Goal: Transaction & Acquisition: Book appointment/travel/reservation

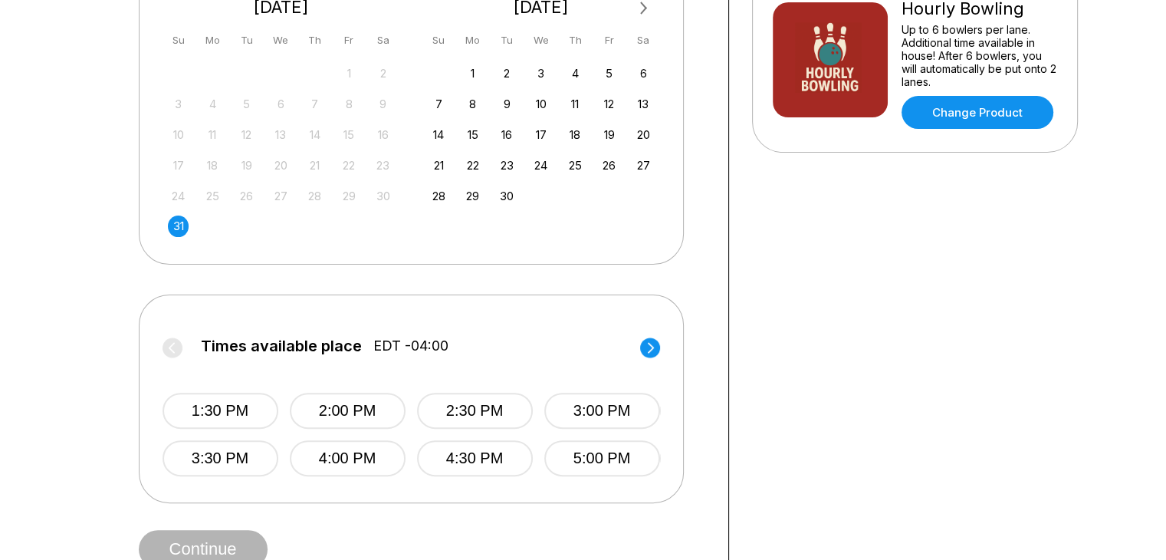
scroll to position [381, 0]
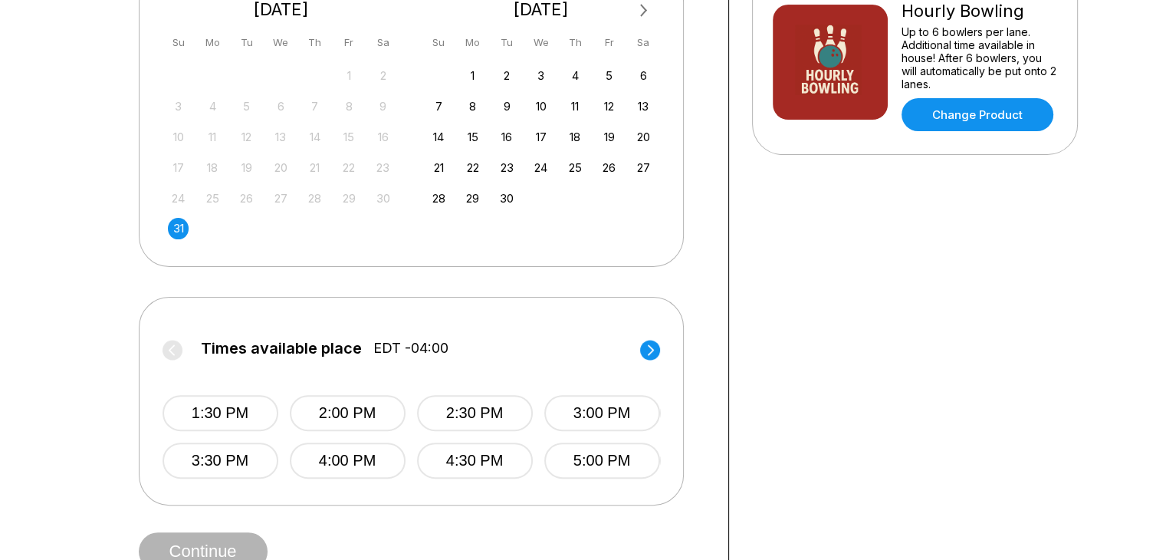
click at [653, 344] on circle at bounding box center [650, 350] width 20 height 20
click at [470, 395] on button "6:30 PM" at bounding box center [474, 413] width 116 height 36
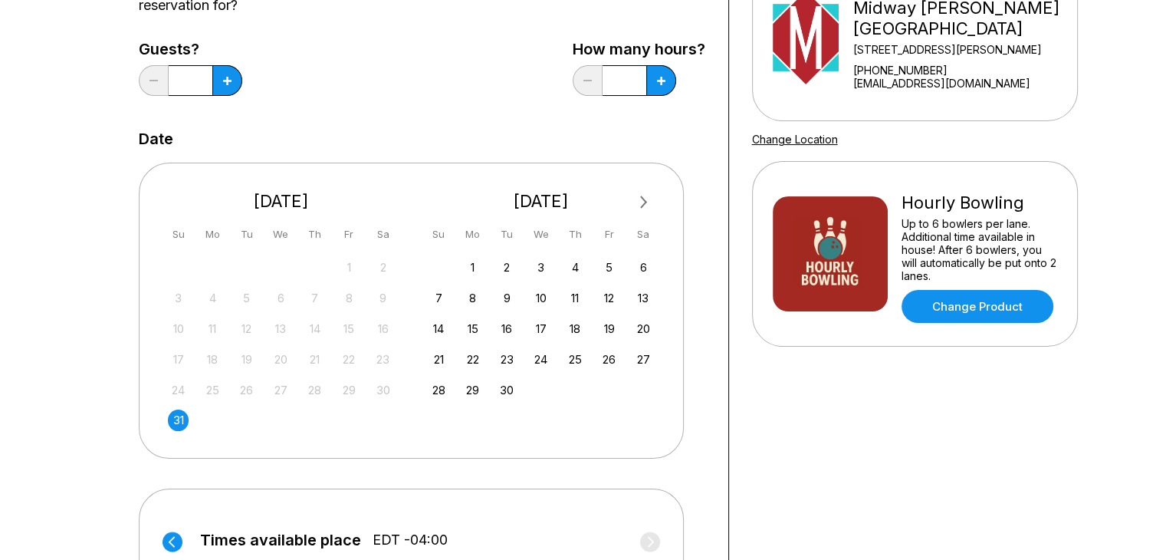
scroll to position [191, 0]
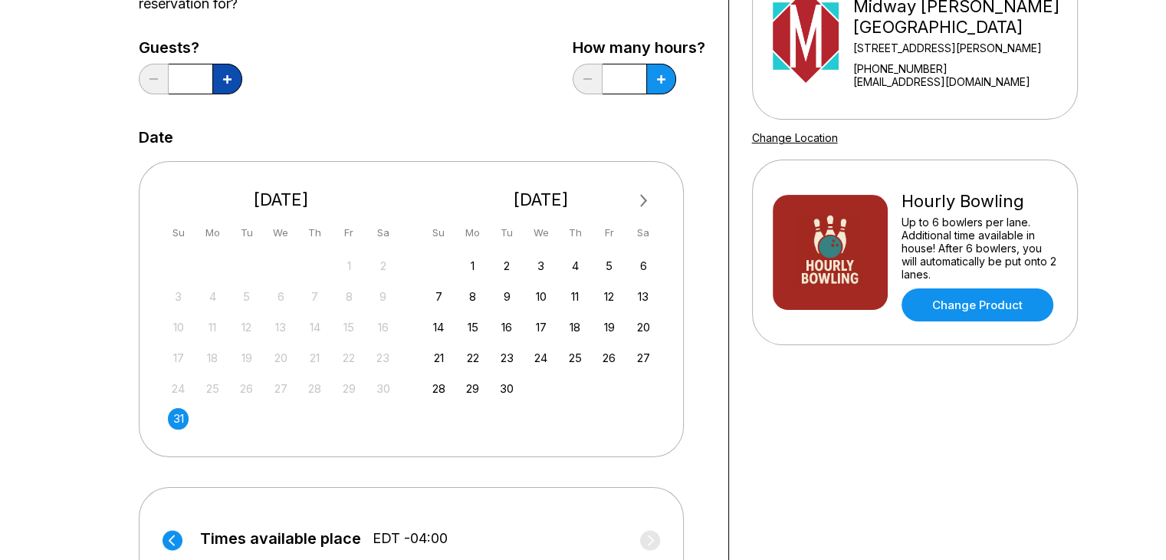
click at [227, 77] on icon at bounding box center [227, 79] width 8 height 8
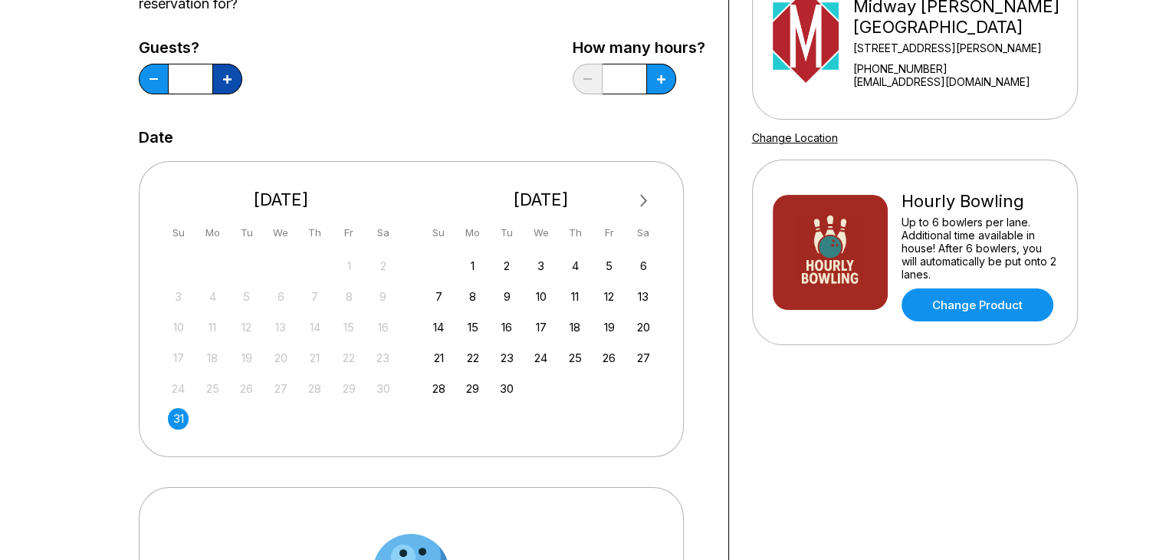
click at [227, 77] on icon at bounding box center [227, 79] width 8 height 8
type input "*"
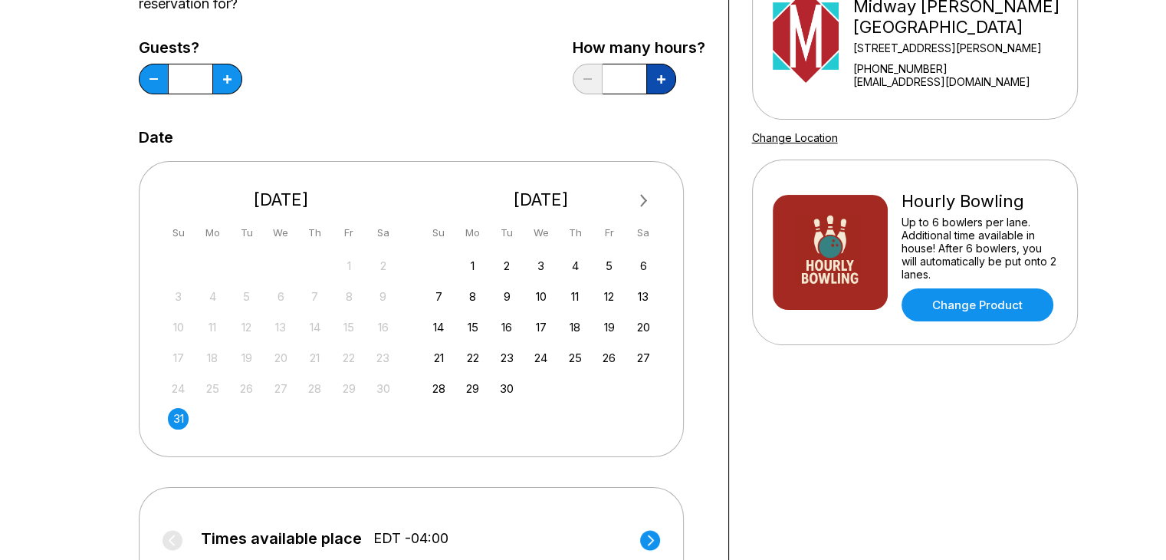
click at [667, 78] on button at bounding box center [661, 79] width 30 height 31
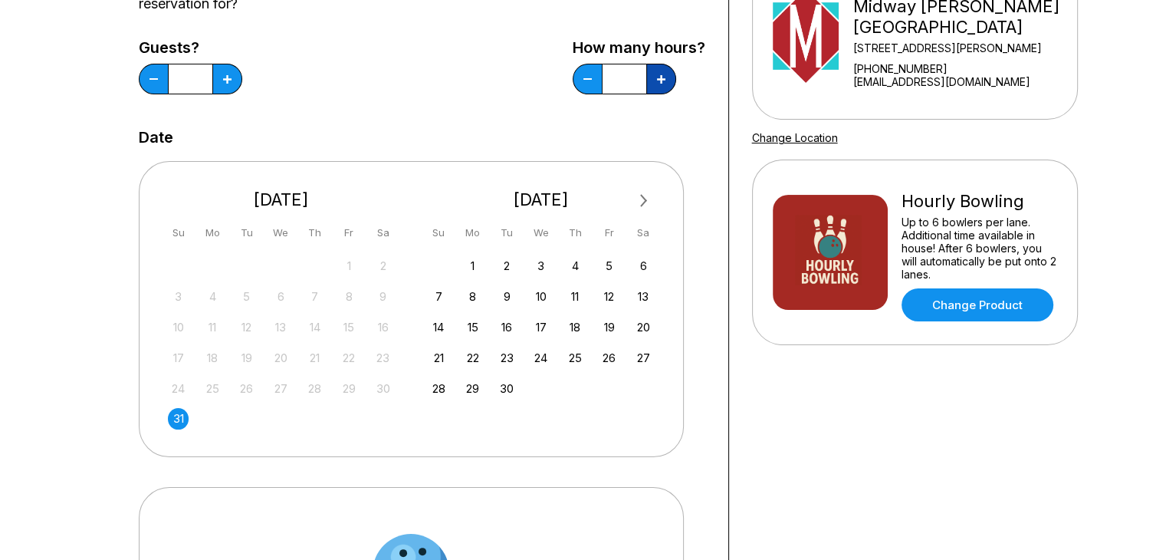
click at [667, 78] on button at bounding box center [661, 79] width 30 height 31
type input "*"
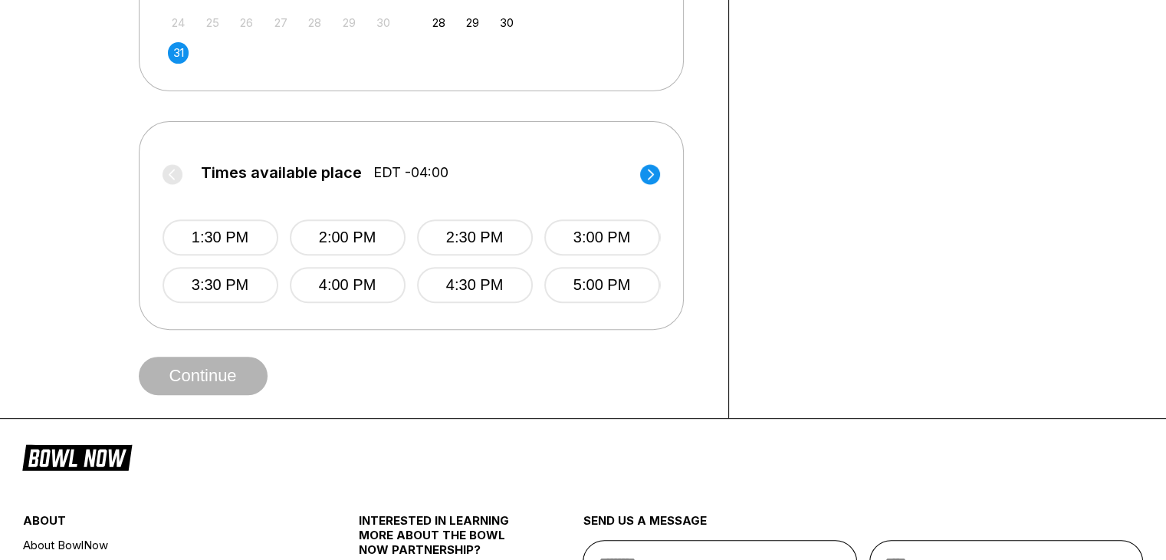
scroll to position [591, 0]
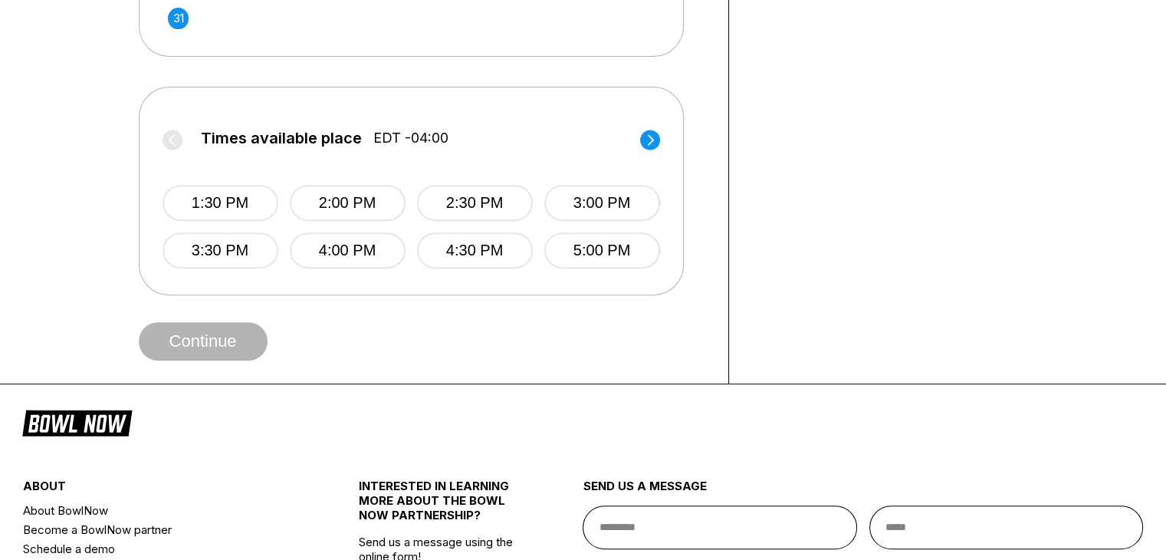
click at [650, 138] on circle at bounding box center [650, 140] width 20 height 20
click at [460, 209] on button "6:30 PM" at bounding box center [474, 203] width 116 height 36
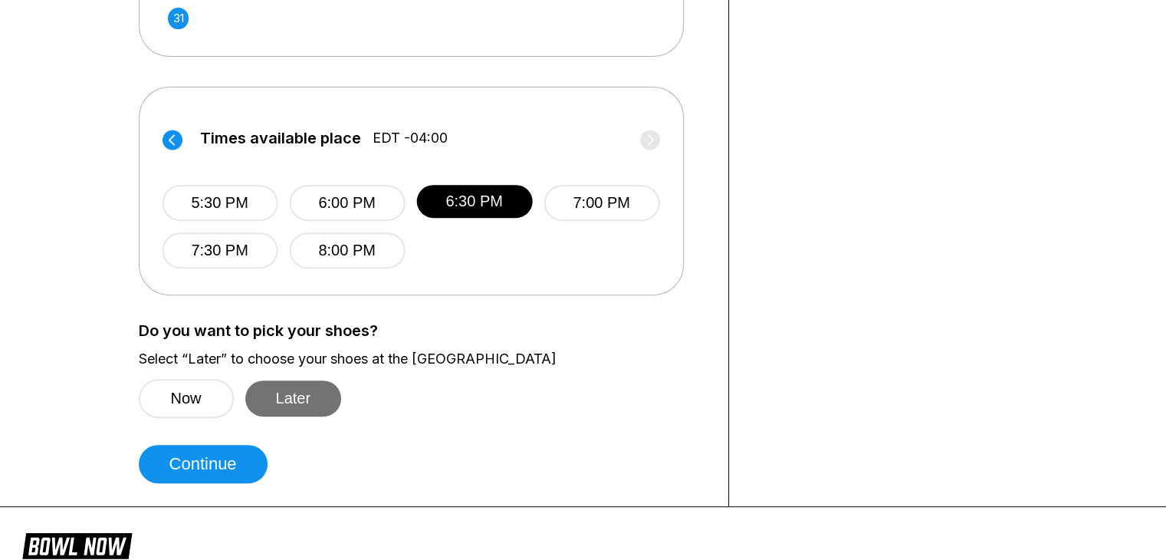
click at [291, 391] on button "Later" at bounding box center [293, 398] width 97 height 36
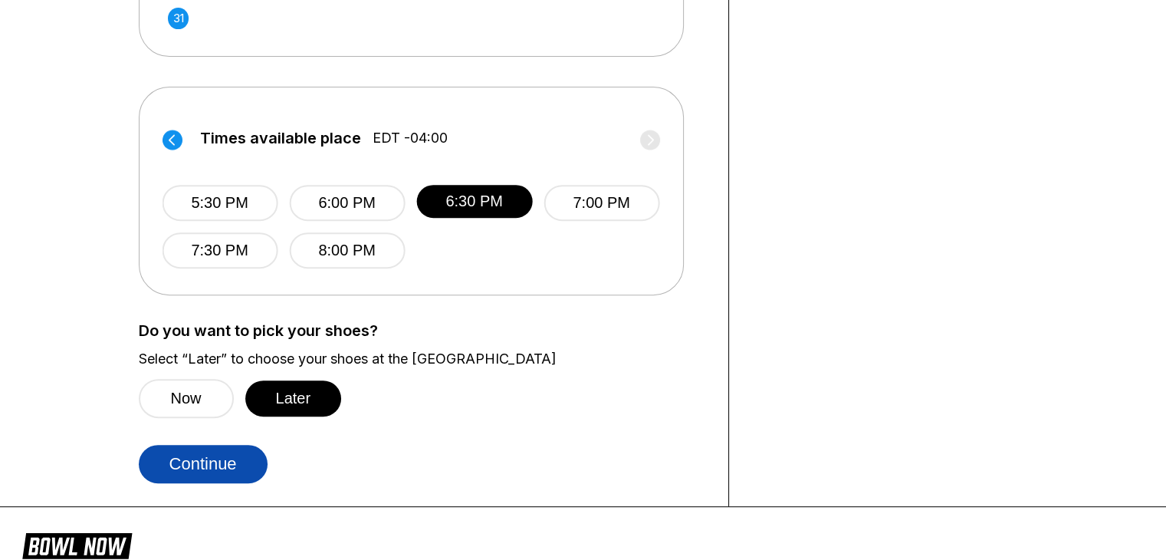
click at [212, 448] on button "Continue" at bounding box center [203, 464] width 129 height 38
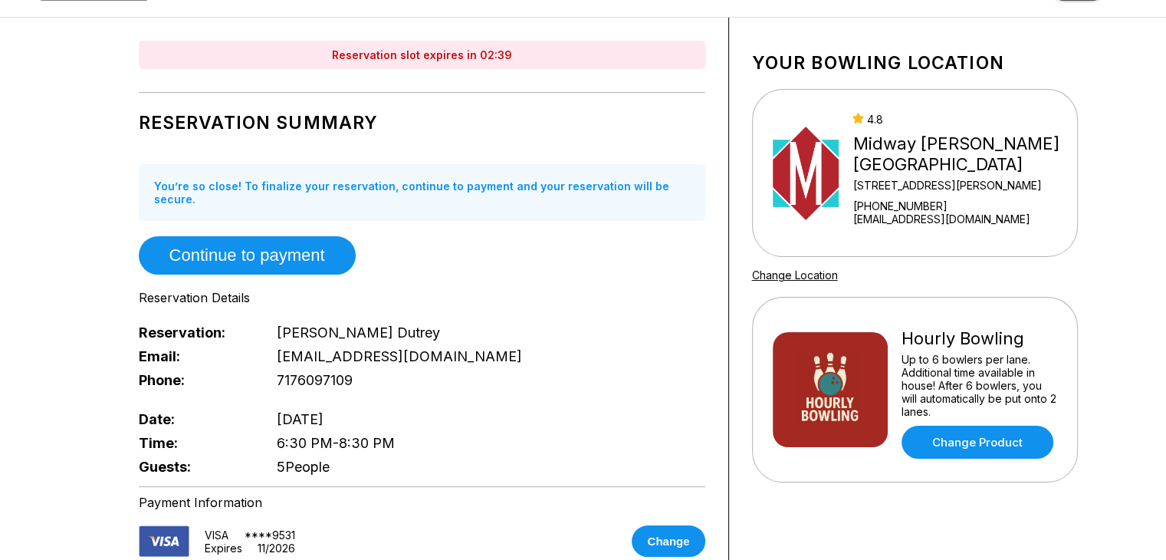
scroll to position [0, 0]
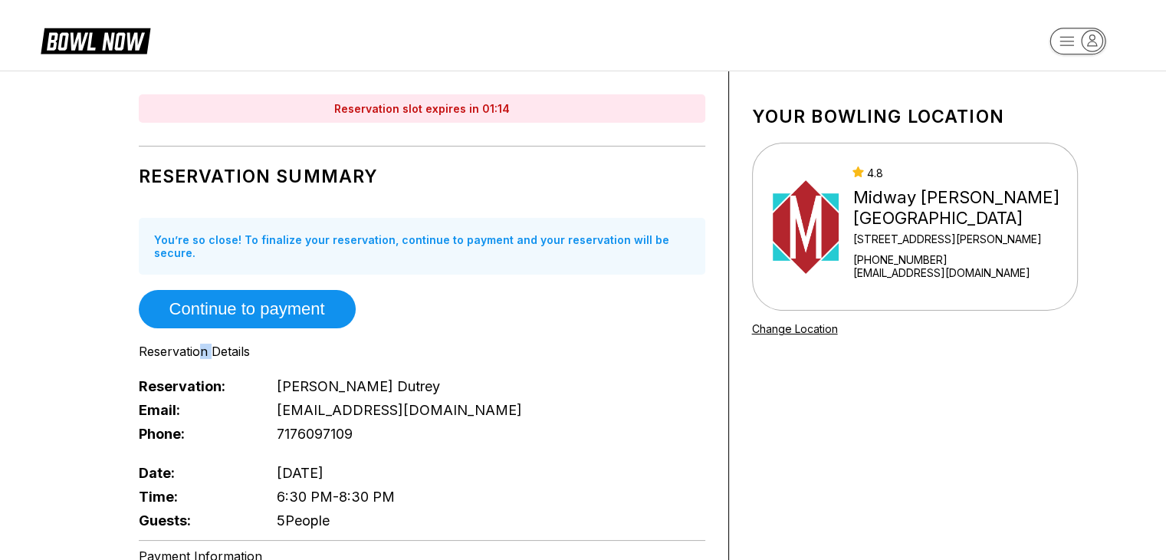
drag, startPoint x: 211, startPoint y: 341, endPoint x: 202, endPoint y: 341, distance: 9.2
click at [202, 343] on div "Reservation Details" at bounding box center [422, 350] width 567 height 15
click at [209, 343] on div "Reservation Details" at bounding box center [422, 350] width 567 height 15
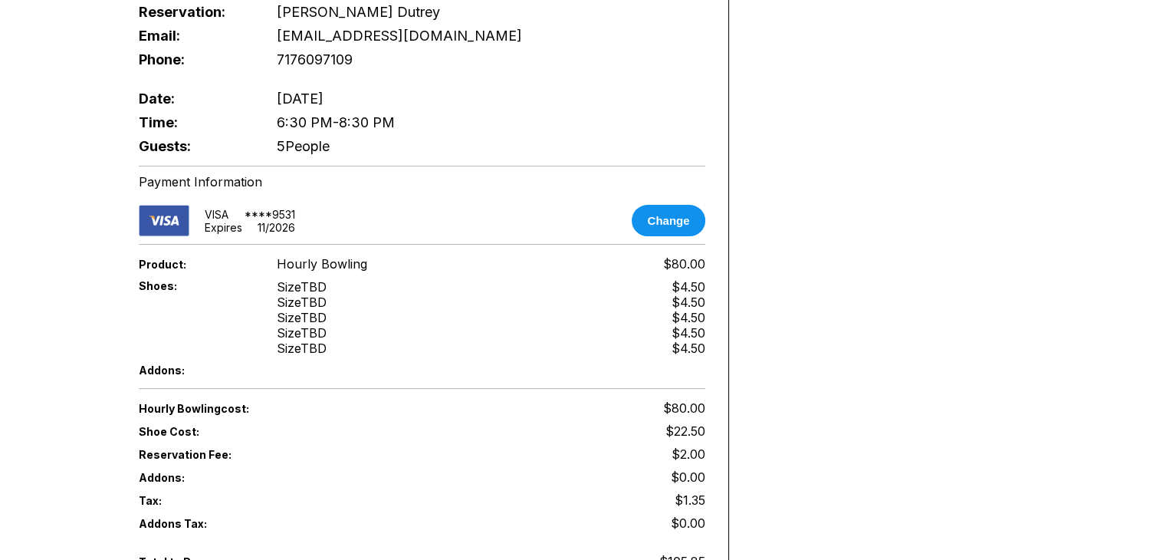
scroll to position [377, 0]
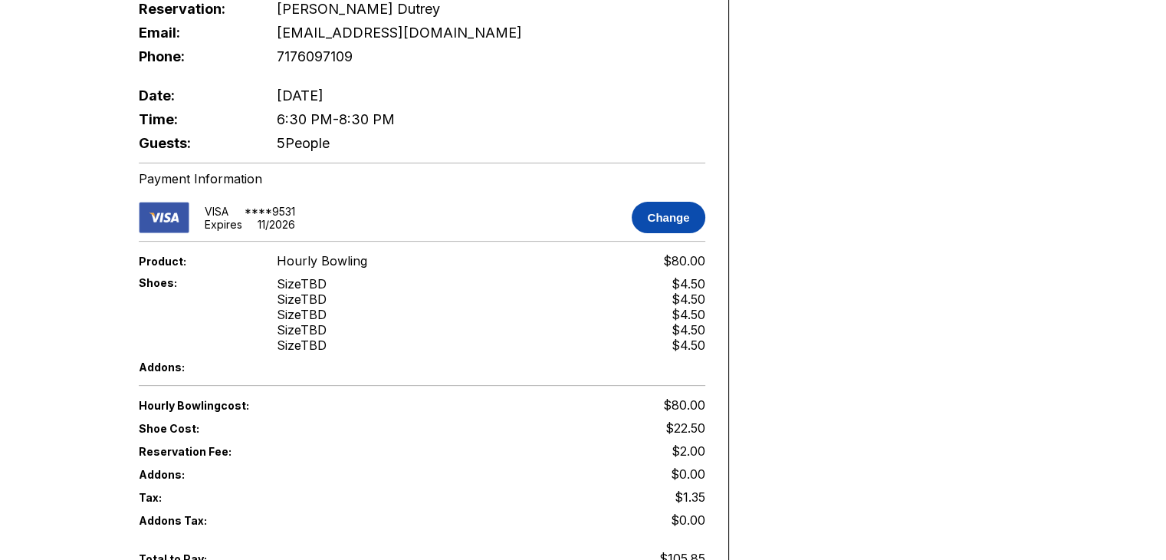
click at [672, 211] on button "Change" at bounding box center [668, 217] width 73 height 31
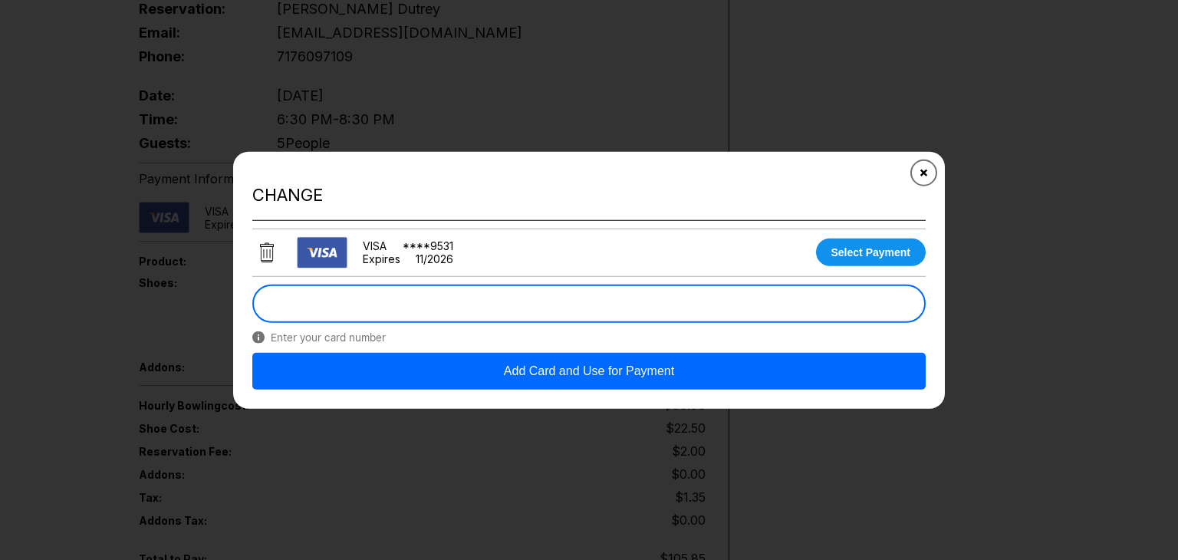
click at [931, 176] on button "Close" at bounding box center [924, 173] width 38 height 38
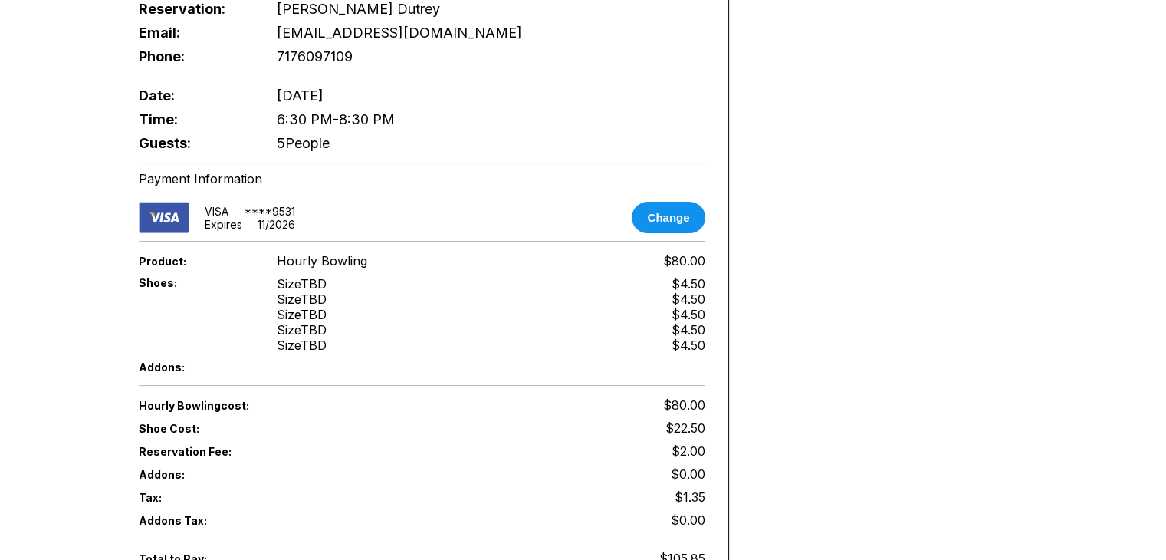
scroll to position [846, 0]
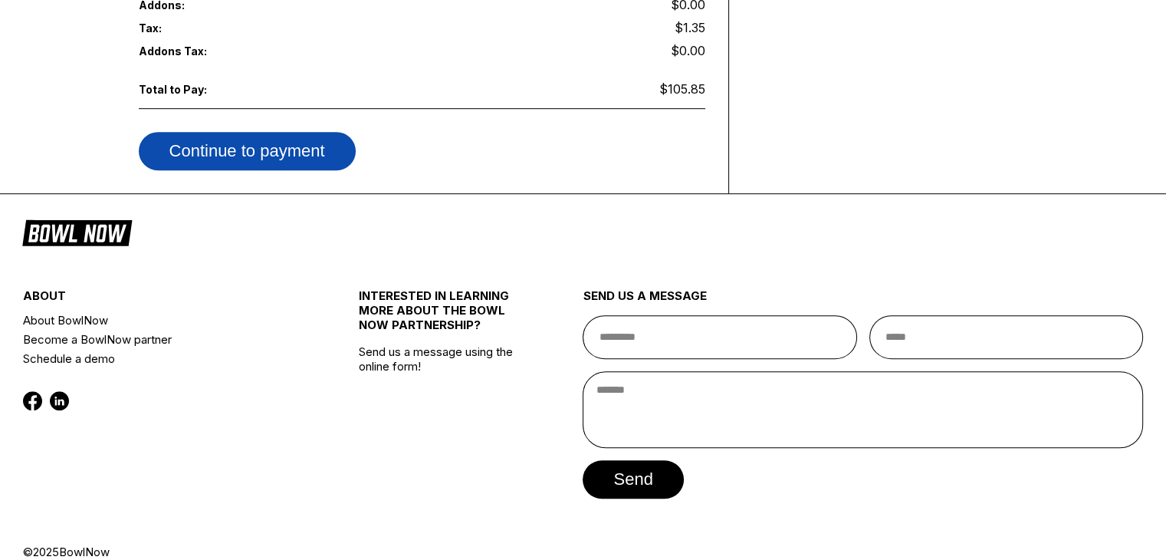
click at [307, 132] on button "Continue to payment" at bounding box center [247, 151] width 217 height 38
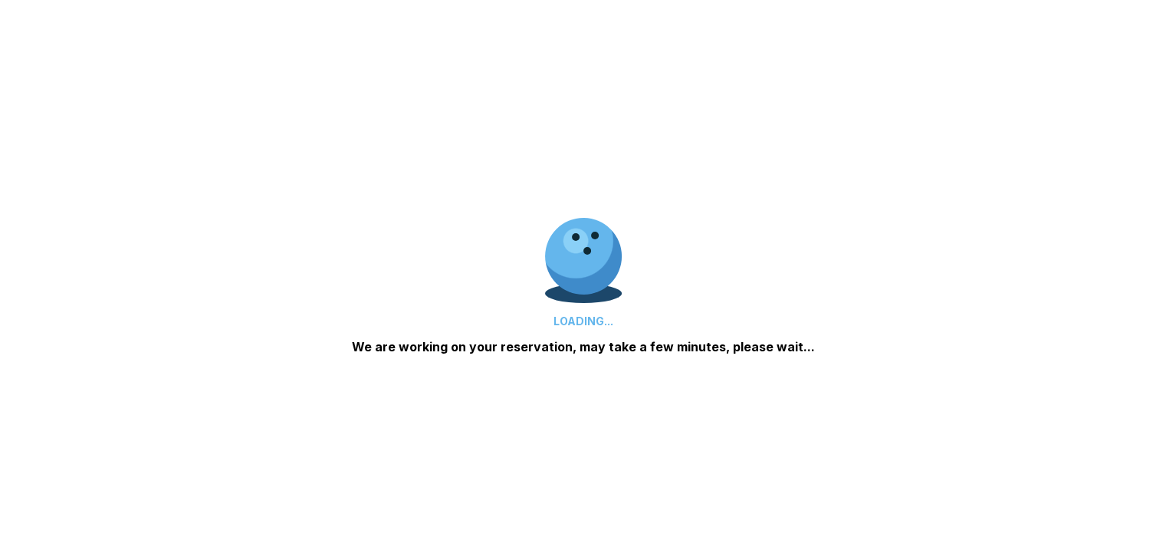
scroll to position [0, 0]
